Goal: Task Accomplishment & Management: Complete application form

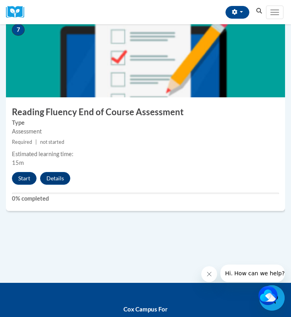
scroll to position [1389, 0]
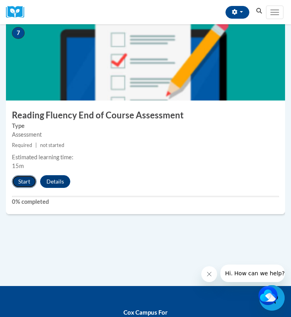
click at [26, 179] on button "Start" at bounding box center [24, 181] width 25 height 13
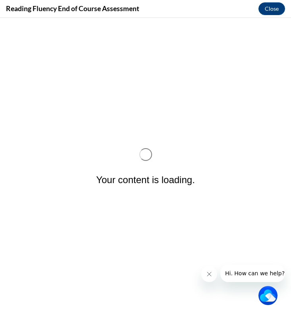
scroll to position [0, 0]
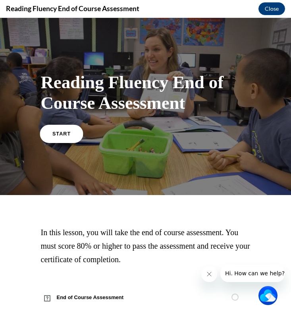
click at [64, 135] on span "START" at bounding box center [61, 134] width 18 height 6
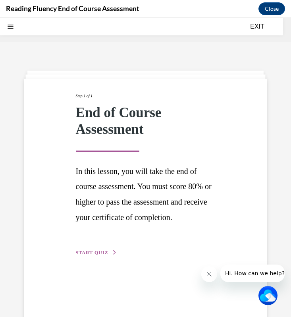
scroll to position [25, 0]
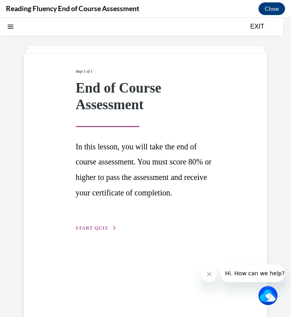
click at [95, 225] on span "START QUIZ" at bounding box center [92, 228] width 33 height 6
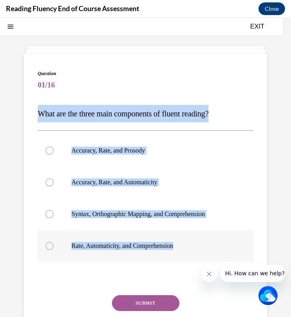
drag, startPoint x: 38, startPoint y: 112, endPoint x: 189, endPoint y: 249, distance: 204.3
click at [189, 249] on div "Question 01/16 What are the three main components of fluent reading?  Accuracy,…" at bounding box center [146, 215] width 216 height 290
copy div "What are the three main components of fluent reading?  Accuracy, Rate, and Pros…"
click at [49, 150] on div at bounding box center [50, 150] width 8 height 8
click at [49, 150] on input "Accuracy, Rate, and Prosody" at bounding box center [50, 150] width 8 height 8
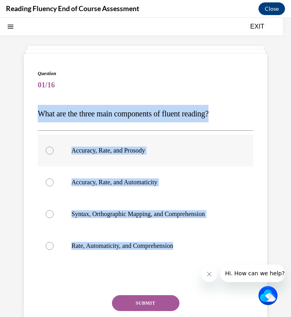
radio input "true"
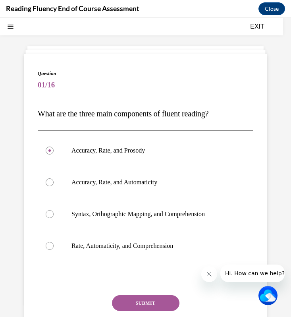
click at [143, 281] on button "SUBMIT" at bounding box center [145, 303] width 67 height 16
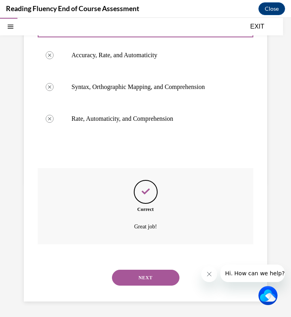
scroll to position [152, 0]
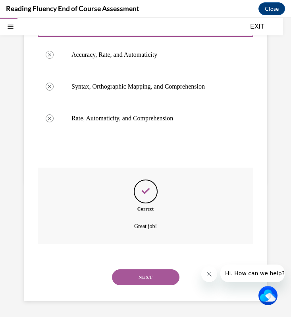
click at [146, 278] on button "NEXT" at bounding box center [145, 277] width 67 height 16
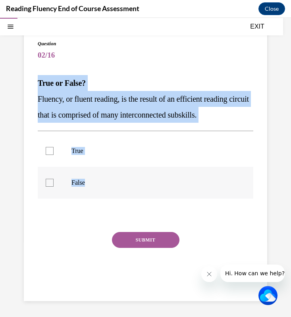
drag, startPoint x: 36, startPoint y: 82, endPoint x: 89, endPoint y: 189, distance: 119.7
click at [89, 189] on div "Question 02/16 True or False? Fluency, or fluent reading, is the result of an e…" at bounding box center [145, 162] width 243 height 277
copy div "True or False? Fluency, or fluent reading, is the result of an efficient readin…"
click at [49, 152] on div at bounding box center [50, 151] width 8 height 8
click at [49, 152] on input "True" at bounding box center [50, 151] width 8 height 8
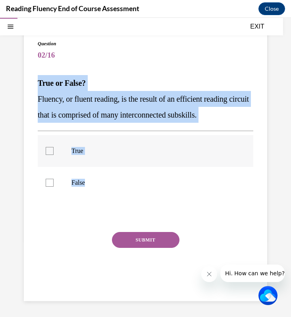
checkbox input "true"
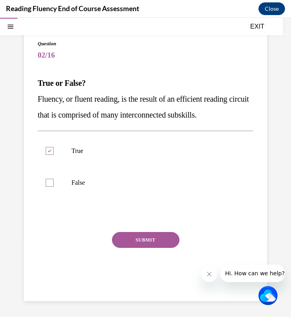
click at [127, 236] on button "SUBMIT" at bounding box center [145, 240] width 67 height 16
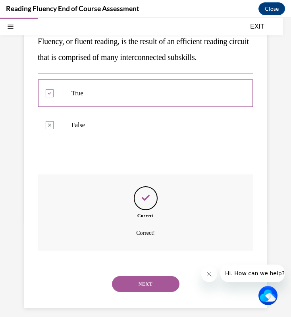
scroll to position [119, 0]
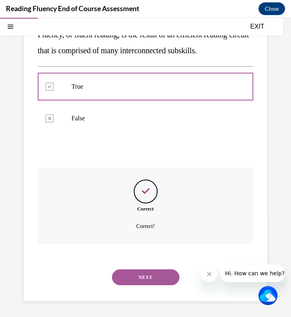
click at [158, 280] on button "NEXT" at bounding box center [145, 277] width 67 height 16
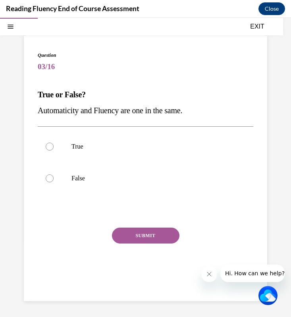
scroll to position [43, 0]
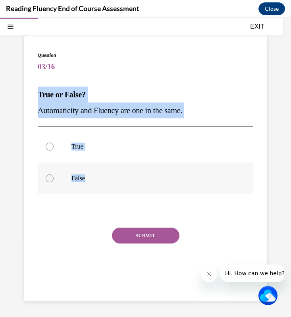
drag, startPoint x: 37, startPoint y: 95, endPoint x: 91, endPoint y: 182, distance: 102.3
click at [91, 182] on div "Question 03/16 True or False? Automaticity and Fluency are one in the same.  Tr…" at bounding box center [145, 168] width 243 height 265
copy div "True or False? Automaticity and Fluency are one in the same.  True False"
click at [54, 177] on label "False" at bounding box center [146, 178] width 216 height 32
click at [54, 177] on input "False" at bounding box center [50, 178] width 8 height 8
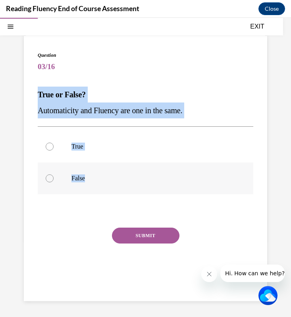
radio input "true"
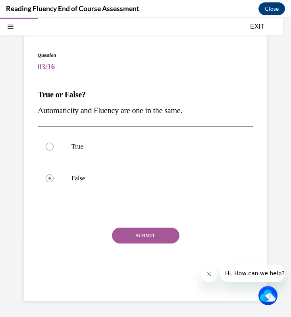
click at [154, 239] on button "SUBMIT" at bounding box center [145, 235] width 67 height 16
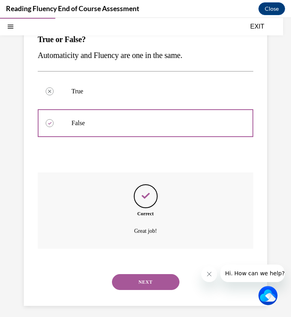
scroll to position [103, 0]
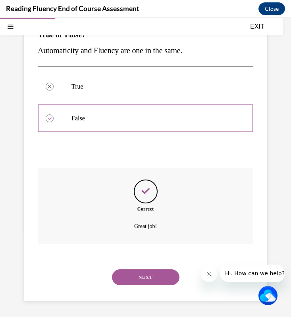
click at [143, 278] on button "NEXT" at bounding box center [145, 277] width 67 height 16
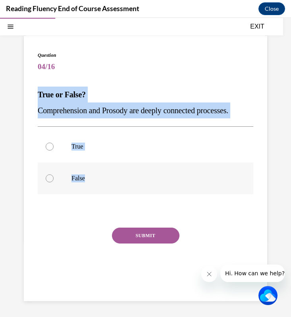
drag, startPoint x: 36, startPoint y: 89, endPoint x: 97, endPoint y: 179, distance: 108.6
click at [97, 179] on div "Question 04/16 True or False? Comprehension and Prosody are deeply connected pr…" at bounding box center [145, 168] width 243 height 265
copy div "True or False? Comprehension and Prosody are deeply connected processes.  True …"
click at [51, 146] on div at bounding box center [50, 147] width 8 height 8
click at [51, 146] on input "True" at bounding box center [50, 147] width 8 height 8
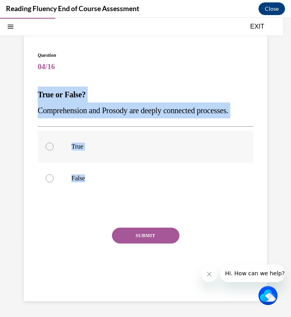
radio input "true"
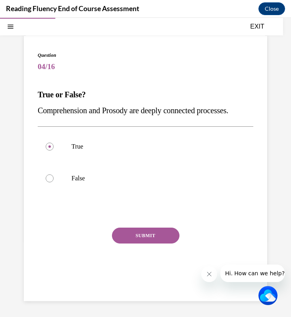
click at [144, 237] on button "SUBMIT" at bounding box center [145, 235] width 67 height 16
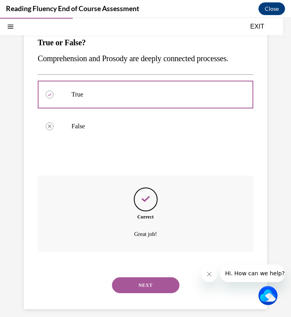
scroll to position [103, 0]
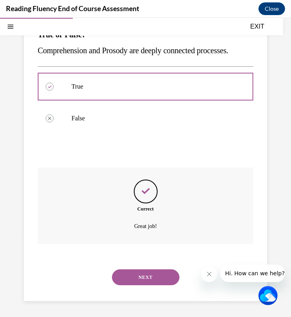
click at [152, 275] on button "NEXT" at bounding box center [145, 277] width 67 height 16
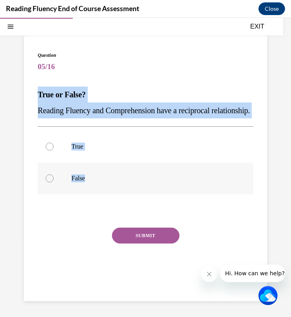
drag, startPoint x: 33, startPoint y: 81, endPoint x: 91, endPoint y: 186, distance: 120.6
click at [91, 186] on div "Question 05/16 True or False? Reading Fluency and Comprehension have a reciproc…" at bounding box center [145, 168] width 243 height 265
copy div "True or False? Reading Fluency and Comprehension have a reciprocal relationship…"
click at [100, 87] on p "True or False?" at bounding box center [146, 95] width 216 height 16
drag, startPoint x: 35, startPoint y: 79, endPoint x: 93, endPoint y: 186, distance: 121.9
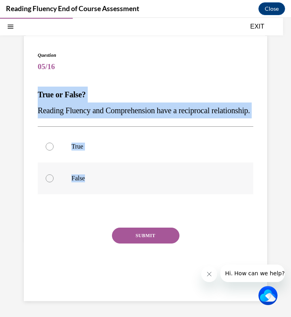
click at [93, 186] on div "Question 05/16 True or False? Reading Fluency and Comprehension have a reciproc…" at bounding box center [145, 168] width 243 height 265
copy div "True or False? Reading Fluency and Comprehension have a reciprocal relationship…"
click at [49, 150] on div at bounding box center [50, 147] width 8 height 8
click at [49, 150] on input "True" at bounding box center [50, 147] width 8 height 8
radio input "true"
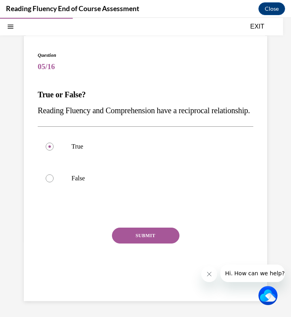
click at [131, 241] on button "SUBMIT" at bounding box center [145, 235] width 67 height 16
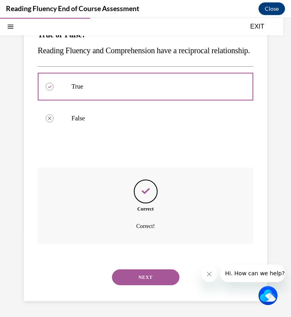
scroll to position [119, 0]
click at [147, 276] on button "NEXT" at bounding box center [145, 277] width 67 height 16
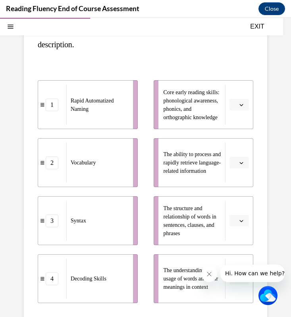
scroll to position [111, 0]
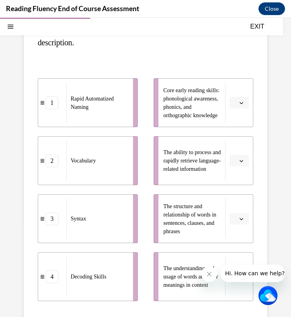
click at [241, 220] on span "button" at bounding box center [242, 219] width 6 height 6
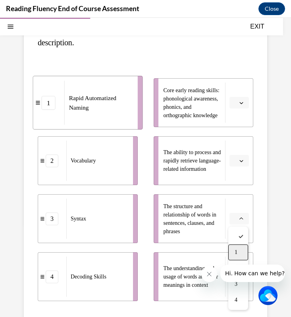
click at [237, 249] on span "1" at bounding box center [236, 252] width 3 height 6
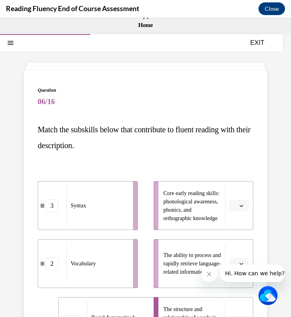
scroll to position [0, 0]
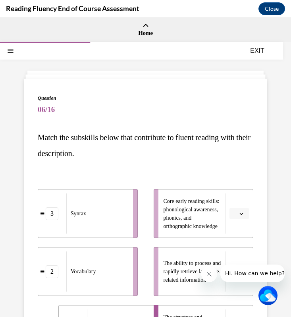
click at [32, 134] on div "Question 06/16 Match the subskills below that contribute to fluent reading with…" at bounding box center [145, 296] width 243 height 435
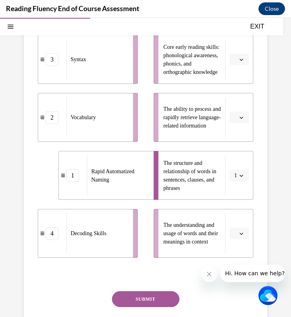
scroll to position [160, 0]
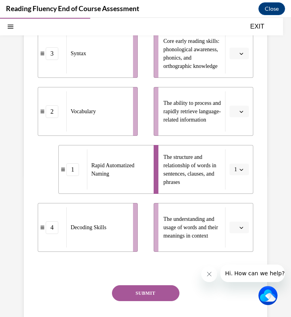
click at [243, 227] on span "button" at bounding box center [242, 228] width 6 height 6
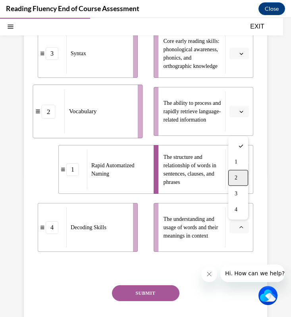
click at [237, 181] on div "2" at bounding box center [238, 178] width 20 height 16
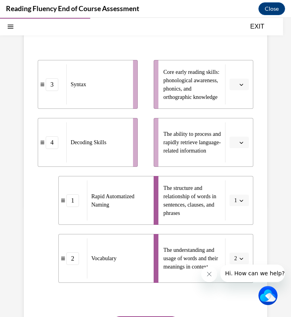
scroll to position [128, 0]
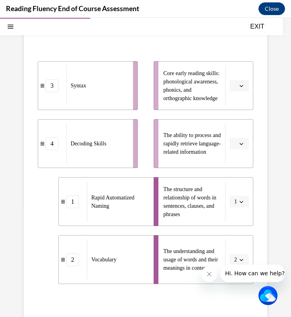
click at [240, 143] on icon "button" at bounding box center [242, 144] width 4 height 2
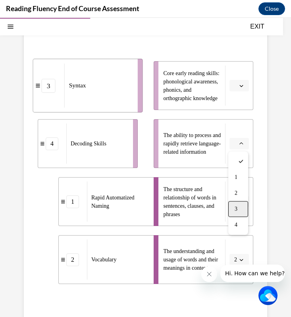
click at [236, 211] on span "3" at bounding box center [236, 209] width 3 height 6
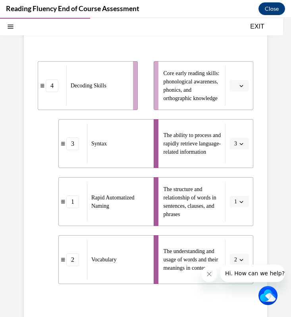
click at [240, 91] on button "button" at bounding box center [238, 86] width 19 height 12
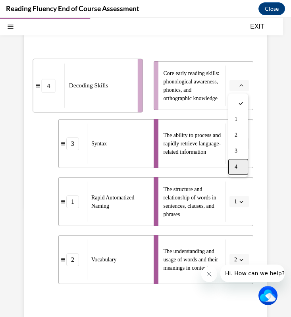
click at [236, 166] on span "4" at bounding box center [236, 167] width 3 height 6
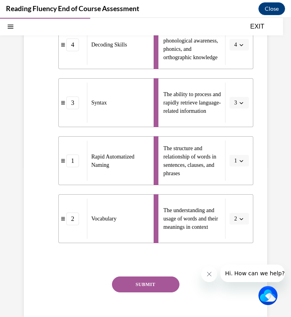
scroll to position [213, 0]
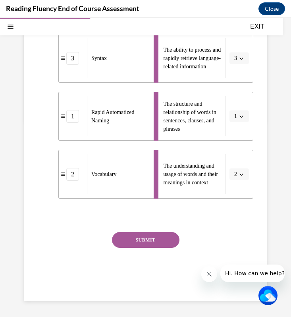
click at [154, 237] on button "SUBMIT" at bounding box center [145, 240] width 67 height 16
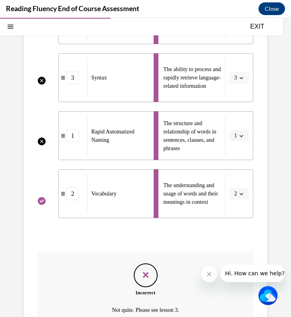
scroll to position [277, 0]
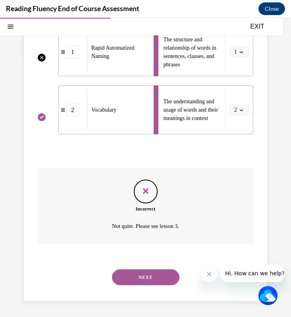
click at [152, 281] on button "NEXT" at bounding box center [145, 277] width 67 height 16
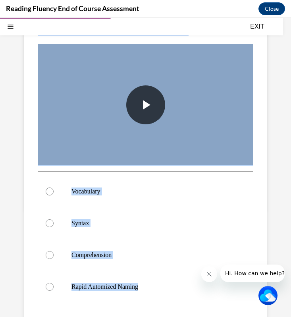
scroll to position [137, 0]
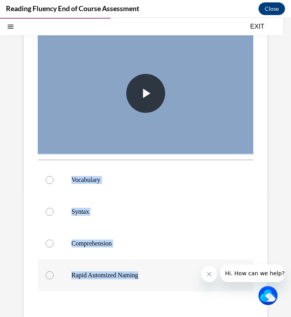
drag, startPoint x: 34, startPoint y: 57, endPoint x: 145, endPoint y: 277, distance: 246.6
click at [145, 277] on div "Question 07/16 In this video, students are scooping words into phrases. Which s…" at bounding box center [145, 167] width 243 height 451
copy div "In this video, students are scooping words into phrases. Which subskill of flue…"
click at [50, 212] on div at bounding box center [50, 212] width 8 height 8
click at [50, 212] on input "Syntax" at bounding box center [50, 212] width 8 height 8
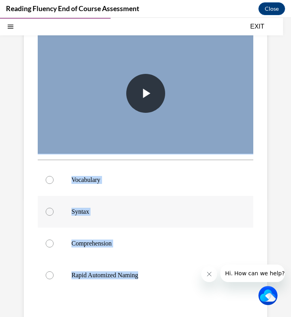
radio input "true"
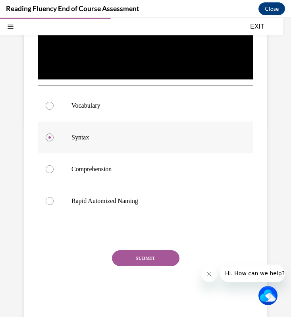
scroll to position [229, 0]
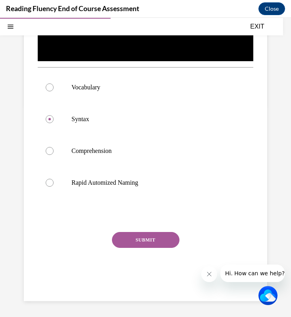
click at [133, 241] on button "SUBMIT" at bounding box center [145, 240] width 67 height 16
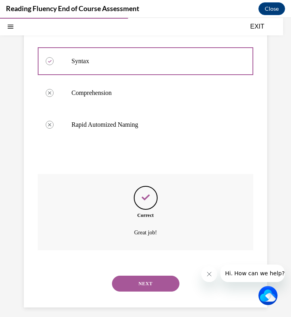
scroll to position [293, 0]
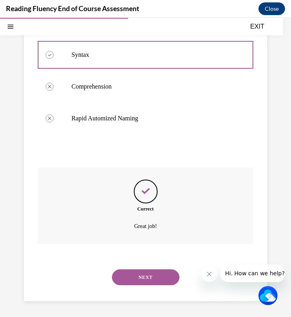
click at [154, 275] on button "NEXT" at bounding box center [145, 277] width 67 height 16
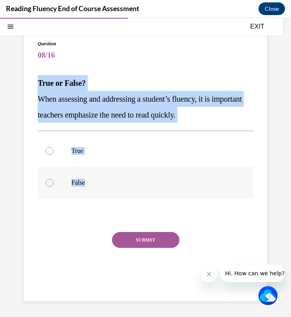
drag, startPoint x: 34, startPoint y: 81, endPoint x: 92, endPoint y: 185, distance: 118.9
click at [92, 185] on div "Question 08/16 True or False? When assessing and addressing a student’s fluency…" at bounding box center [145, 162] width 243 height 277
copy div "True or False? When assessing and addressing a student’s fluency, it is importa…"
click at [50, 183] on div at bounding box center [50, 183] width 8 height 8
click at [50, 183] on input "False" at bounding box center [50, 183] width 8 height 8
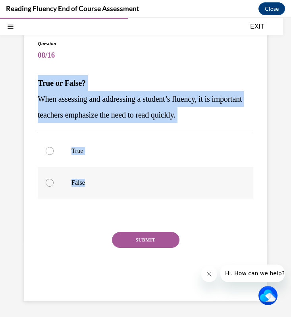
radio input "true"
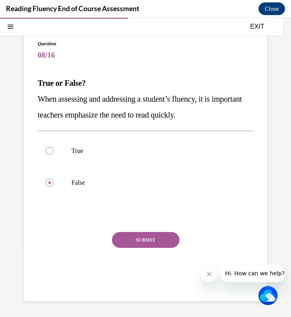
click at [143, 241] on button "SUBMIT" at bounding box center [145, 240] width 67 height 16
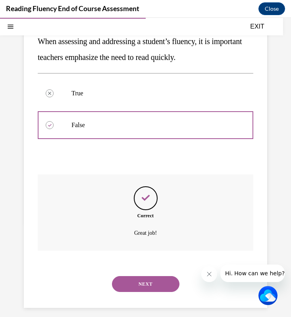
scroll to position [119, 0]
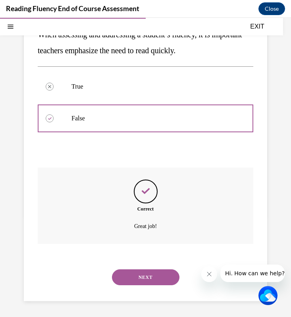
click at [148, 276] on button "NEXT" at bounding box center [145, 277] width 67 height 16
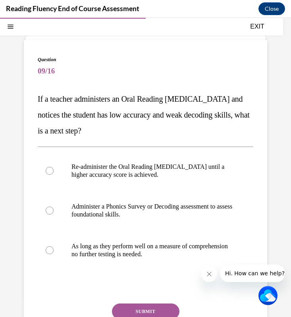
scroll to position [44, 0]
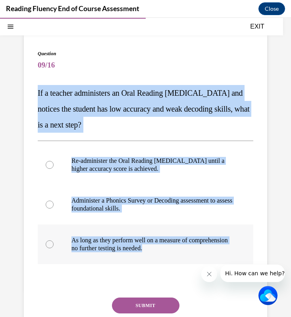
drag, startPoint x: 34, startPoint y: 92, endPoint x: 199, endPoint y: 252, distance: 229.4
click at [199, 252] on div "Question 09/16 If a teacher administers an Oral Reading [MEDICAL_DATA] and noti…" at bounding box center [145, 200] width 243 height 332
copy div "If a teacher administers an Oral Reading [MEDICAL_DATA] and notices the student…"
click at [50, 204] on div at bounding box center [50, 204] width 8 height 8
click at [50, 204] on input "Administer a Phonics Survey or Decoding assessment to assess foundational skill…" at bounding box center [50, 204] width 8 height 8
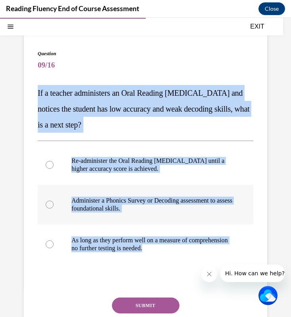
radio input "true"
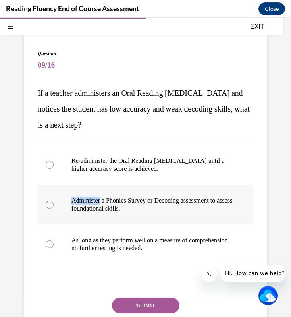
click at [50, 204] on div at bounding box center [50, 204] width 8 height 8
click at [50, 204] on input "Administer a Phonics Survey or Decoding assessment to assess foundational skill…" at bounding box center [50, 204] width 8 height 8
click at [157, 281] on button "SUBMIT" at bounding box center [145, 305] width 67 height 16
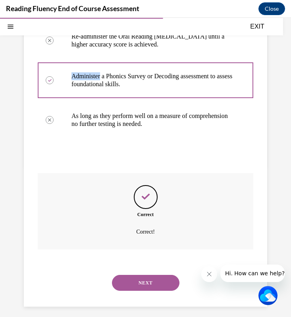
scroll to position [174, 0]
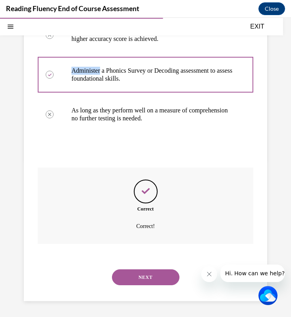
click at [151, 273] on button "NEXT" at bounding box center [145, 277] width 67 height 16
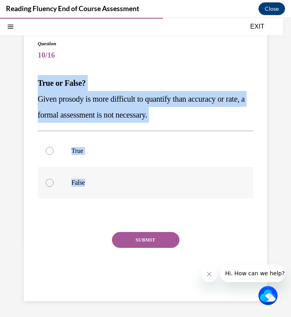
drag, startPoint x: 36, startPoint y: 82, endPoint x: 96, endPoint y: 186, distance: 119.7
click at [96, 186] on div "Question 10/16 True or False? Given prosody is more difficult to quantify than …" at bounding box center [145, 162] width 243 height 277
copy div "True or False? Given prosody is more difficult to quantify than accuracy or rat…"
click at [51, 184] on div at bounding box center [50, 183] width 8 height 8
click at [51, 184] on input "False" at bounding box center [50, 183] width 8 height 8
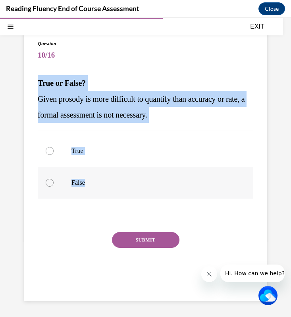
radio input "true"
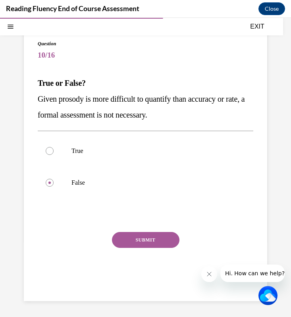
click at [140, 245] on button "SUBMIT" at bounding box center [145, 240] width 67 height 16
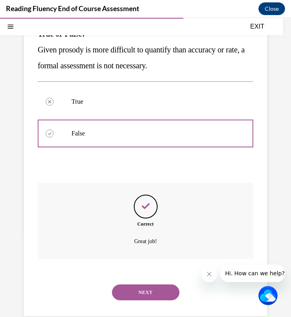
scroll to position [119, 0]
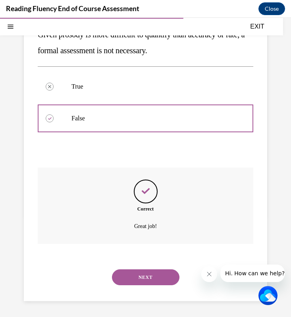
click at [145, 273] on button "NEXT" at bounding box center [145, 277] width 67 height 16
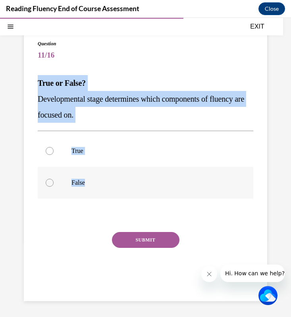
drag, startPoint x: 37, startPoint y: 81, endPoint x: 91, endPoint y: 184, distance: 116.1
click at [91, 184] on div "Question 11/16 True or False? Developmental stage determines which components o…" at bounding box center [145, 162] width 243 height 277
click at [48, 148] on div at bounding box center [50, 151] width 8 height 8
click at [48, 148] on input "True" at bounding box center [50, 151] width 8 height 8
radio input "true"
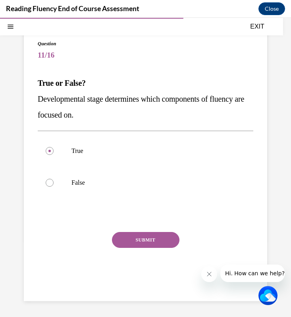
click at [132, 239] on button "SUBMIT" at bounding box center [145, 240] width 67 height 16
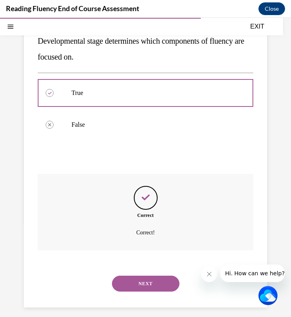
scroll to position [119, 0]
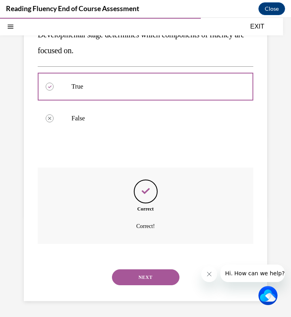
click at [139, 276] on button "NEXT" at bounding box center [145, 277] width 67 height 16
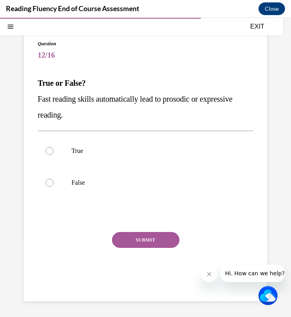
scroll to position [54, 0]
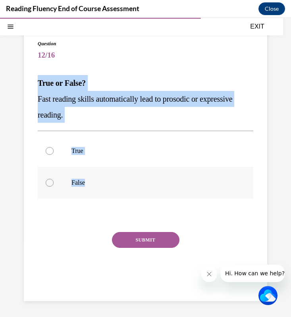
drag, startPoint x: 35, startPoint y: 85, endPoint x: 98, endPoint y: 191, distance: 123.7
click at [98, 191] on div "Question 12/16 True or False? Fast reading skills automatically lead to prosodi…" at bounding box center [145, 162] width 243 height 277
click at [49, 183] on div at bounding box center [50, 183] width 8 height 8
click at [49, 183] on input "False" at bounding box center [50, 183] width 8 height 8
radio input "true"
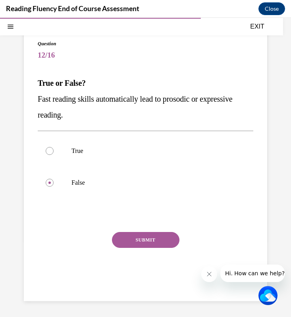
click at [139, 243] on button "SUBMIT" at bounding box center [145, 240] width 67 height 16
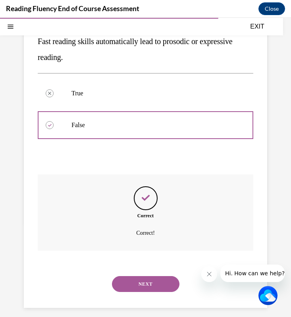
scroll to position [119, 0]
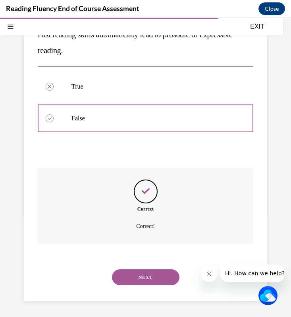
click at [142, 277] on button "NEXT" at bounding box center [145, 277] width 67 height 16
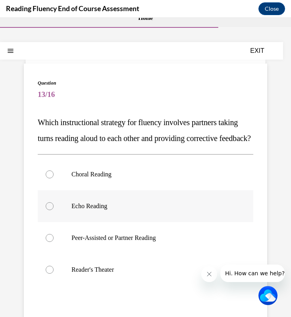
scroll to position [21, 0]
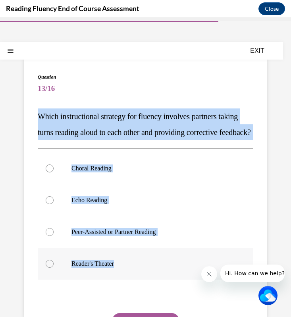
drag, startPoint x: 36, startPoint y: 118, endPoint x: 127, endPoint y: 292, distance: 196.4
click at [127, 281] on div "Question 13/16 Which instructional strategy for fluency involves partners takin…" at bounding box center [145, 220] width 243 height 324
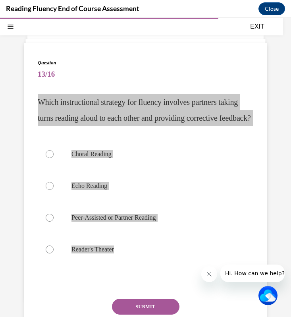
scroll to position [38, 0]
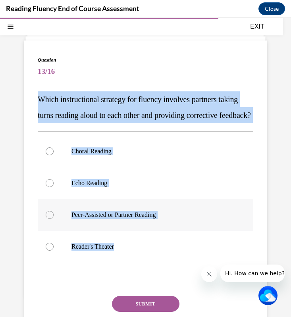
click at [50, 219] on div at bounding box center [50, 215] width 8 height 8
click at [50, 219] on input "Peer-Assisted or Partner Reading" at bounding box center [50, 215] width 8 height 8
radio input "true"
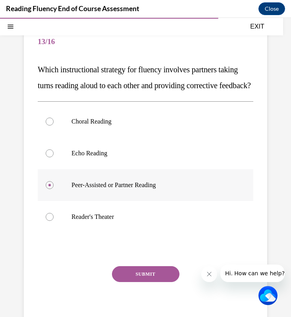
scroll to position [69, 0]
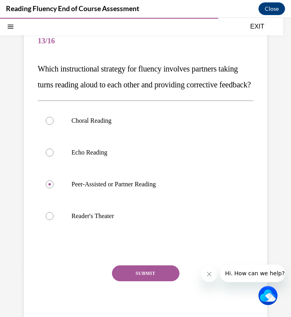
click at [138, 281] on button "SUBMIT" at bounding box center [145, 273] width 67 height 16
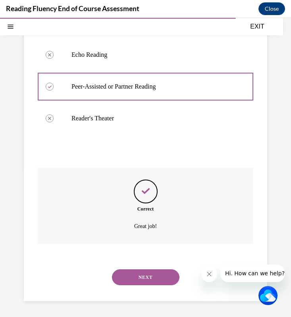
scroll to position [182, 0]
click at [141, 274] on button "NEXT" at bounding box center [145, 277] width 67 height 16
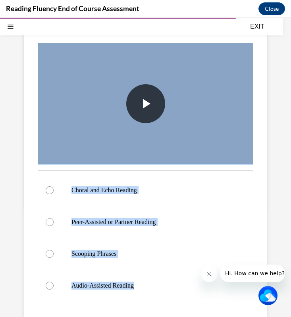
scroll to position [133, 0]
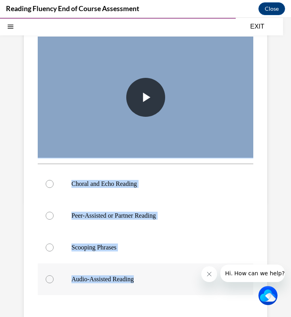
drag, startPoint x: 36, startPoint y: 46, endPoint x: 145, endPoint y: 287, distance: 264.4
click at [145, 281] on div "Question 14/16 In this video, which instructional strategy for fluency is [PERS…" at bounding box center [145, 171] width 243 height 451
click at [50, 184] on div at bounding box center [50, 184] width 8 height 8
click at [50, 184] on input "Choral and Echo Reading" at bounding box center [50, 184] width 8 height 8
radio input "true"
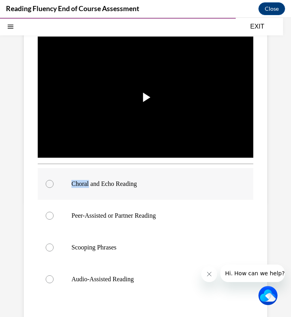
click at [50, 184] on div at bounding box center [50, 184] width 8 height 8
click at [50, 184] on input "Choral and Echo Reading" at bounding box center [50, 184] width 8 height 8
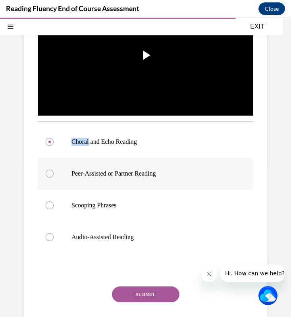
scroll to position [229, 0]
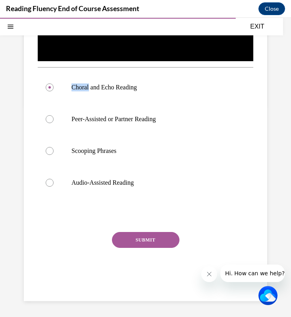
click at [158, 241] on button "SUBMIT" at bounding box center [145, 240] width 67 height 16
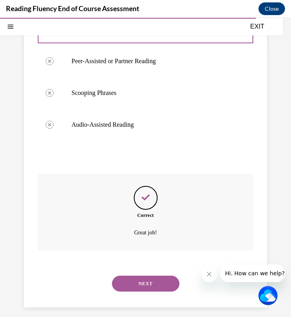
scroll to position [293, 0]
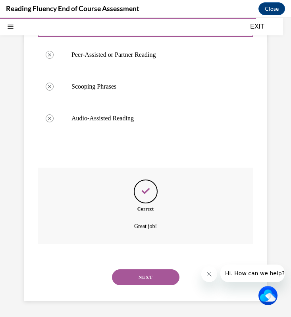
click at [139, 280] on button "NEXT" at bounding box center [145, 277] width 67 height 16
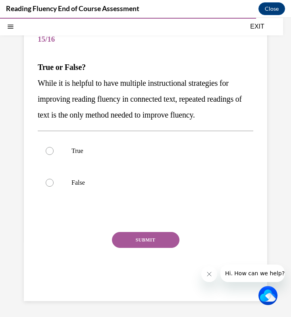
scroll to position [70, 0]
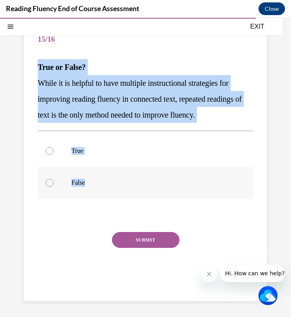
drag, startPoint x: 35, startPoint y: 65, endPoint x: 95, endPoint y: 183, distance: 133.0
click at [95, 183] on div "Question 15/16 True or False? While it is helpful to have multiple instructiona…" at bounding box center [145, 154] width 243 height 293
click at [49, 181] on div at bounding box center [50, 183] width 8 height 8
click at [49, 181] on input "False" at bounding box center [50, 183] width 8 height 8
radio input "true"
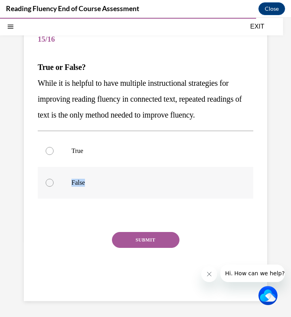
click at [49, 181] on div at bounding box center [50, 183] width 8 height 8
click at [49, 181] on input "False" at bounding box center [50, 183] width 8 height 8
click at [150, 242] on button "SUBMIT" at bounding box center [145, 240] width 67 height 16
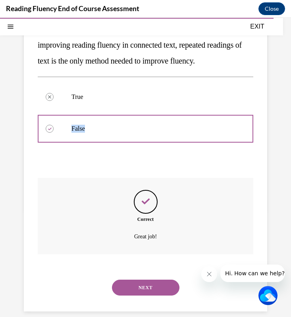
scroll to position [135, 0]
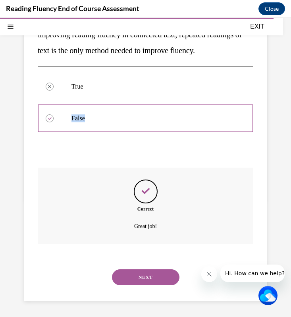
click at [131, 274] on button "NEXT" at bounding box center [145, 277] width 67 height 16
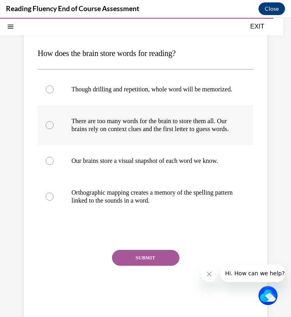
scroll to position [90, 0]
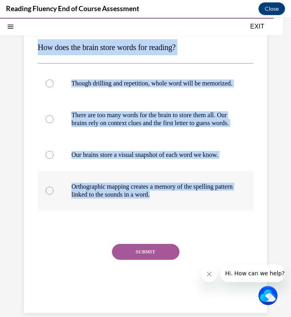
drag, startPoint x: 36, startPoint y: 46, endPoint x: 189, endPoint y: 218, distance: 229.4
click at [189, 218] on div "Question 16/16 How does the brain store words for reading? Though drilling and …" at bounding box center [145, 150] width 243 height 324
click at [50, 195] on div at bounding box center [50, 191] width 8 height 8
click at [50, 195] on input "Orthographic mapping creates a memory of the spelling pattern linked to the sou…" at bounding box center [50, 191] width 8 height 8
radio input "true"
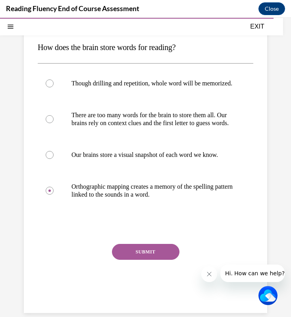
click at [150, 260] on button "SUBMIT" at bounding box center [145, 252] width 67 height 16
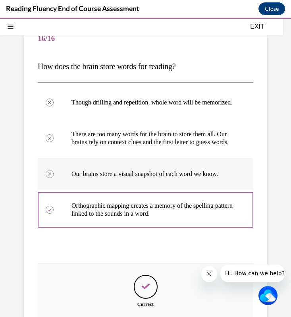
scroll to position [182, 0]
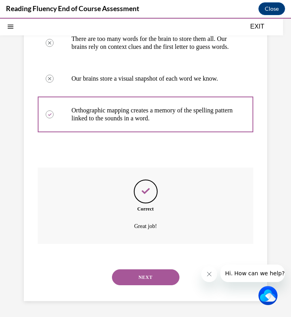
click at [146, 279] on button "NEXT" at bounding box center [145, 277] width 67 height 16
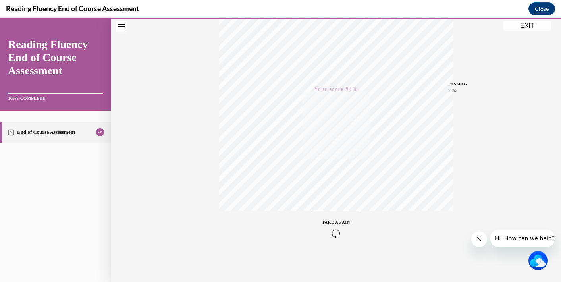
scroll to position [0, 0]
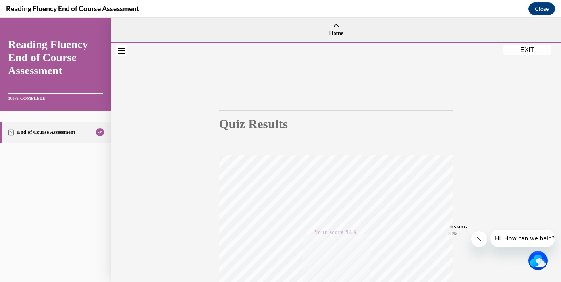
click at [523, 48] on button "EXIT" at bounding box center [527, 50] width 48 height 10
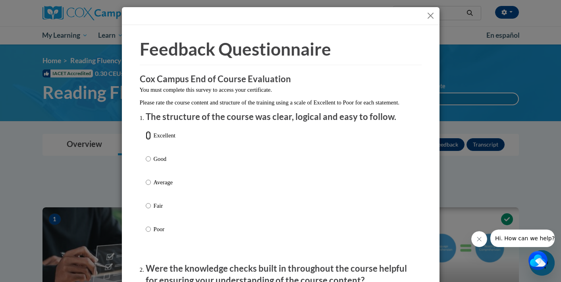
click at [148, 140] on input "Excellent" at bounding box center [148, 135] width 5 height 9
radio input "true"
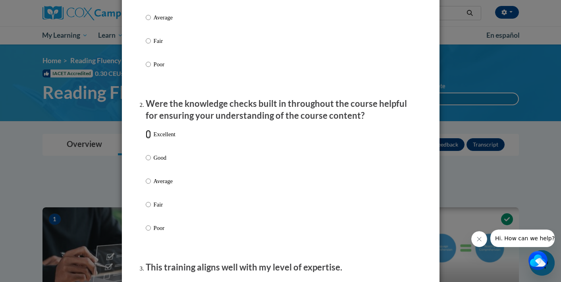
click at [148, 139] on input "Excellent" at bounding box center [148, 134] width 5 height 9
radio input "true"
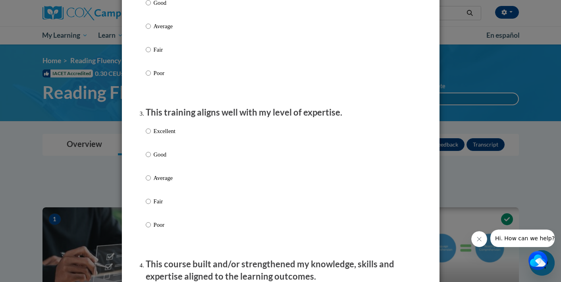
scroll to position [321, 0]
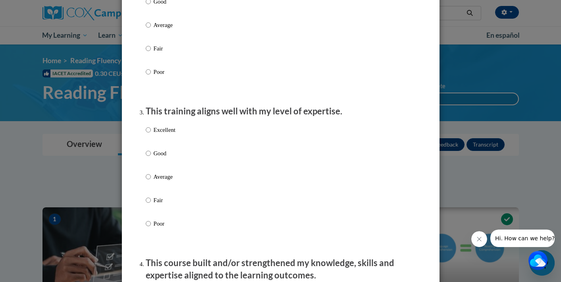
click at [148, 143] on label "Excellent" at bounding box center [161, 135] width 30 height 21
click at [148, 134] on input "Excellent" at bounding box center [148, 129] width 5 height 9
radio input "true"
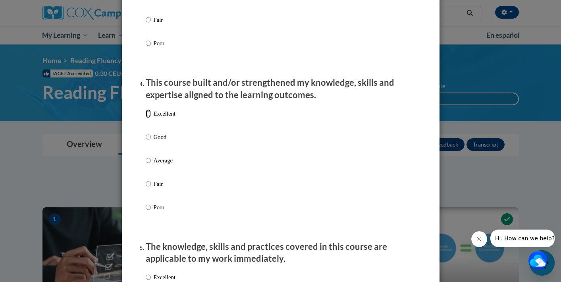
click at [150, 118] on input "Excellent" at bounding box center [148, 113] width 5 height 9
radio input "true"
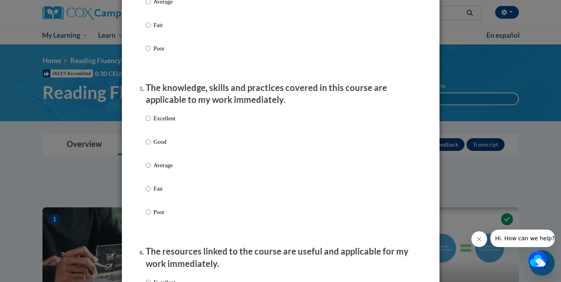
scroll to position [689, 0]
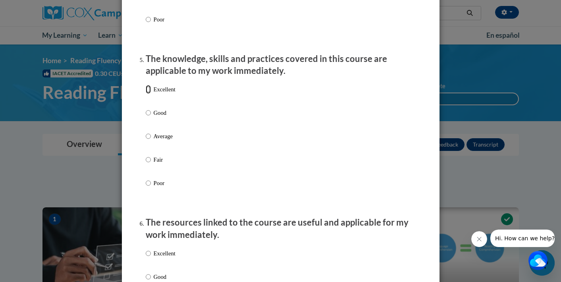
click at [150, 94] on input "Excellent" at bounding box center [148, 89] width 5 height 9
radio input "true"
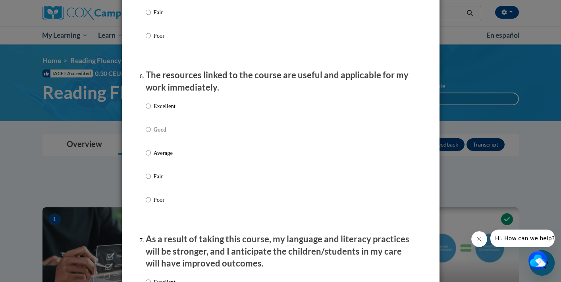
scroll to position [844, 0]
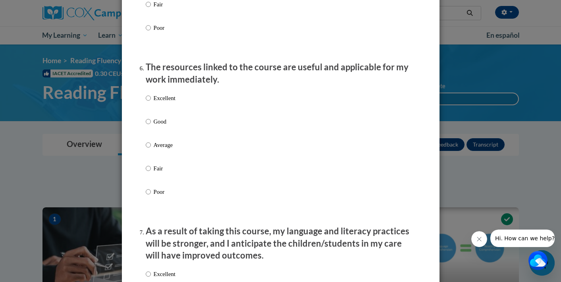
click at [150, 99] on div "Excellent Good Average Fair Poor" at bounding box center [161, 151] width 30 height 123
click at [150, 102] on input "Excellent" at bounding box center [148, 98] width 5 height 9
radio input "true"
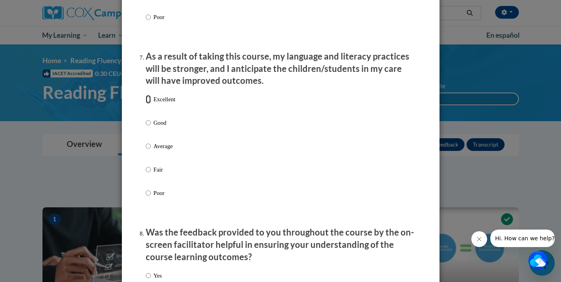
click at [149, 104] on input "Excellent" at bounding box center [148, 99] width 5 height 9
radio input "true"
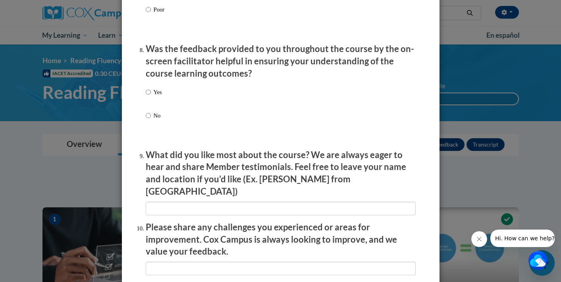
scroll to position [1204, 0]
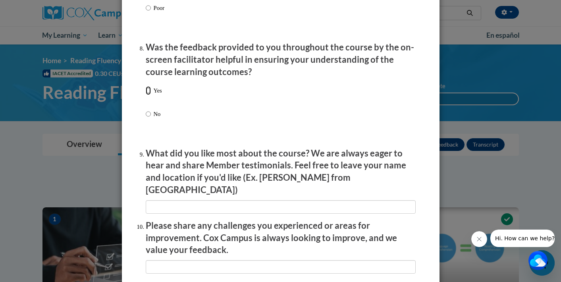
click at [147, 95] on input "Yes" at bounding box center [148, 90] width 5 height 9
radio input "true"
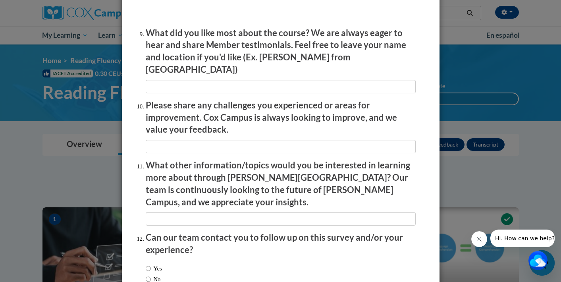
scroll to position [1370, 0]
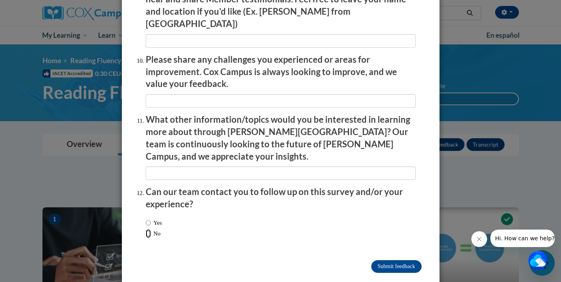
click at [149, 229] on input "No" at bounding box center [148, 233] width 5 height 9
radio input "true"
click at [384, 260] on input "Submit feedback" at bounding box center [396, 266] width 50 height 13
